Goal: Task Accomplishment & Management: Complete application form

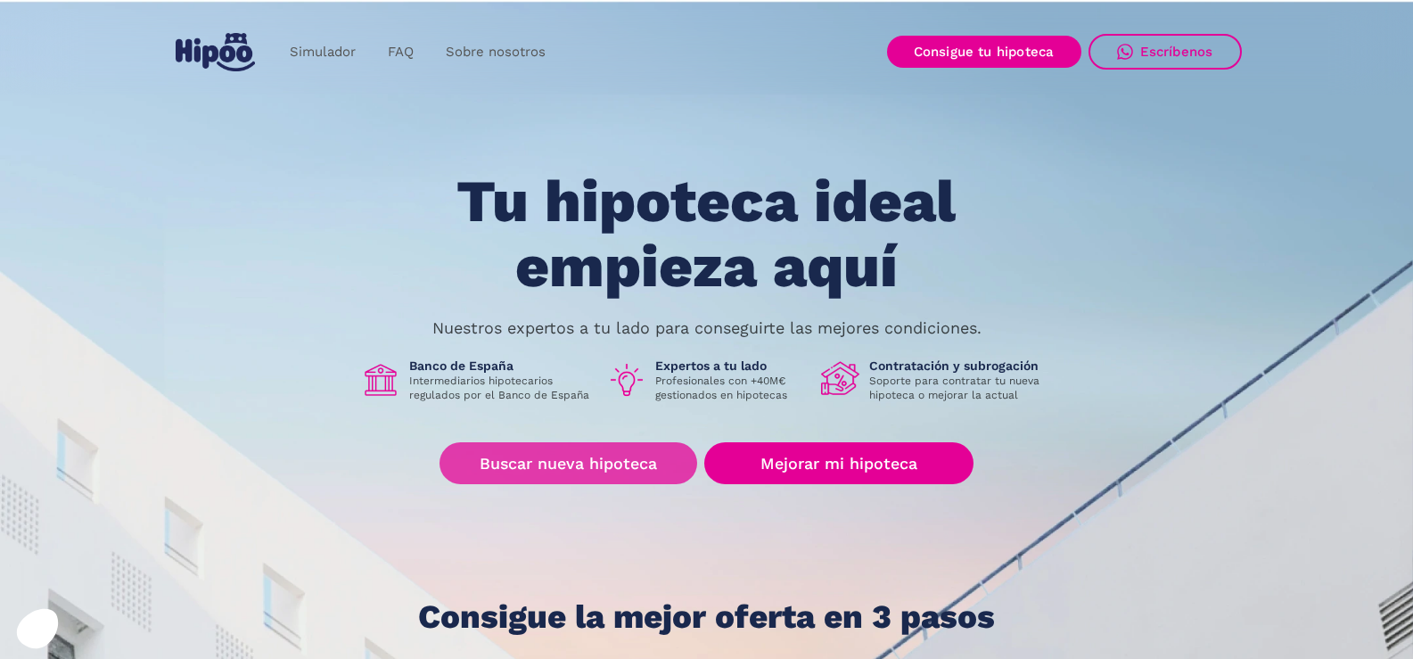
click at [556, 459] on link "Buscar nueva hipoteca" at bounding box center [569, 463] width 258 height 42
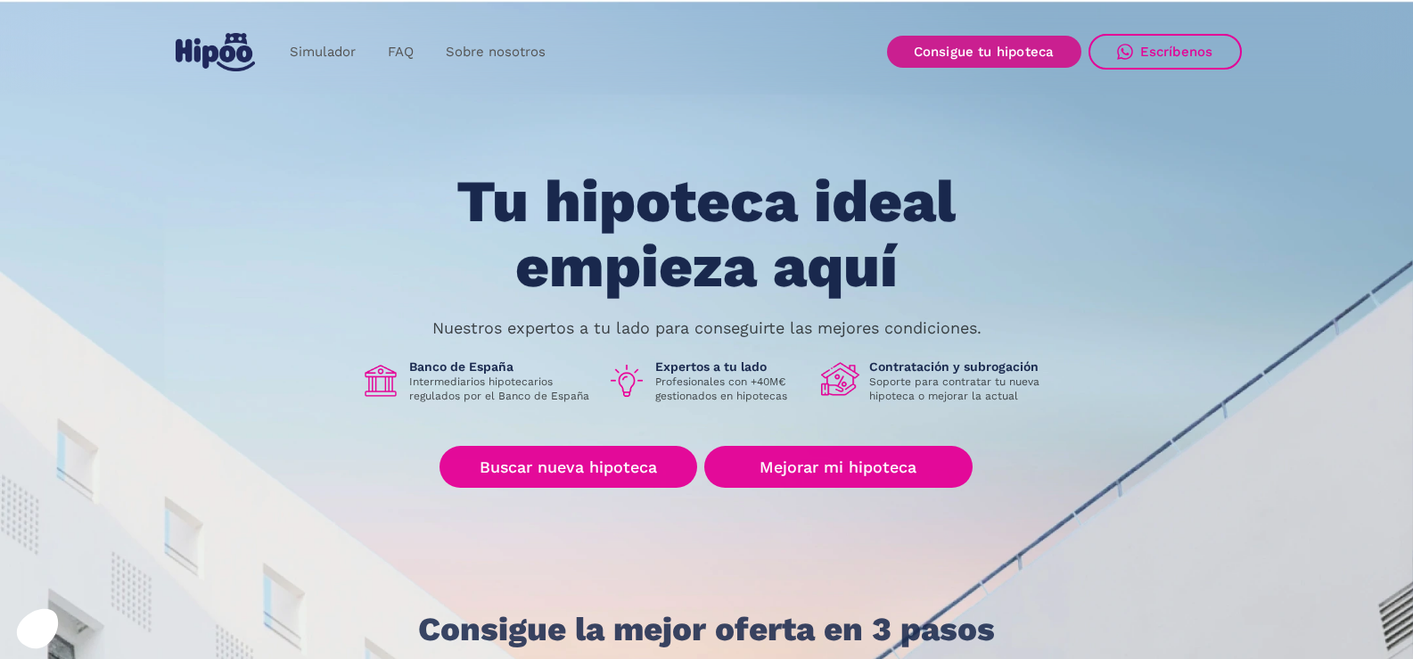
click at [1041, 68] on link "Consigue tu hipoteca" at bounding box center [984, 52] width 194 height 32
